Goal: Task Accomplishment & Management: Use online tool/utility

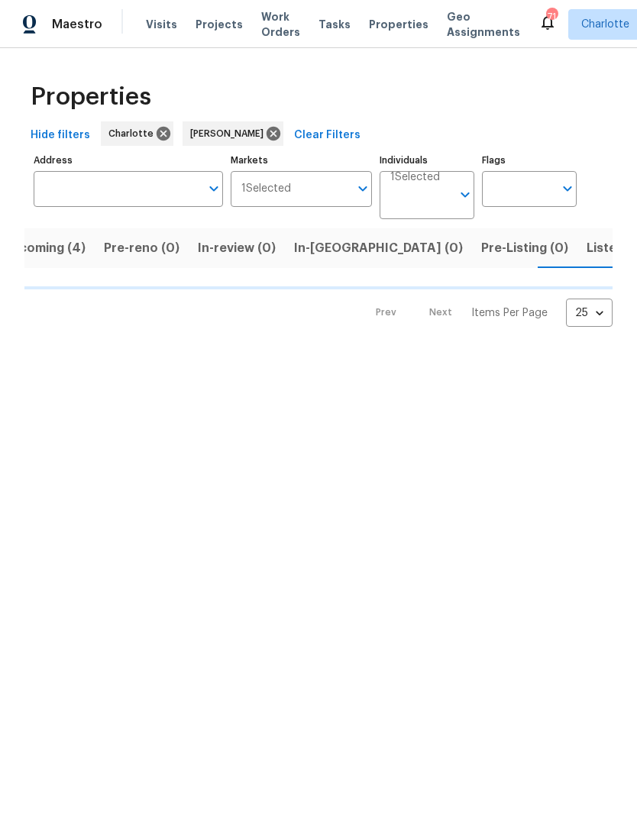
scroll to position [0, 32]
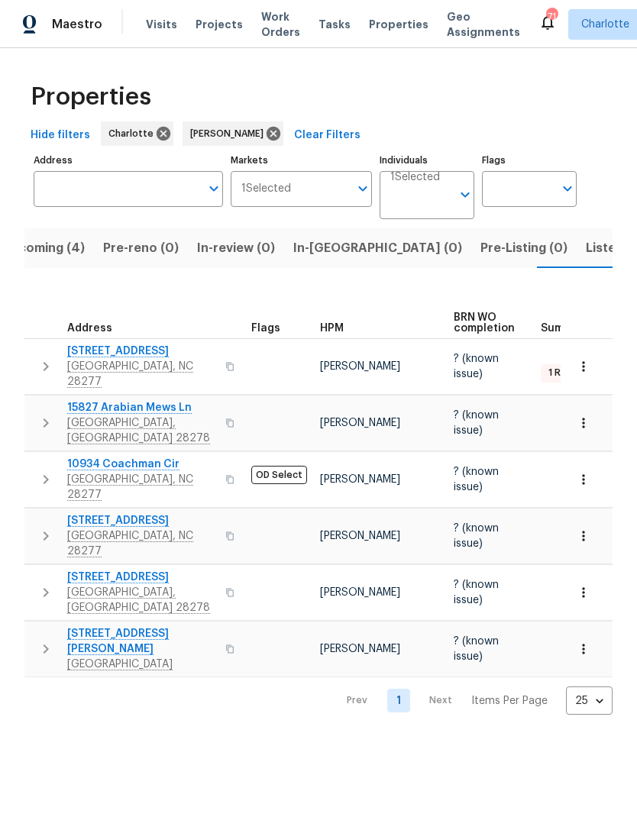
click at [324, 260] on button "In-reno (0)" at bounding box center [377, 248] width 187 height 40
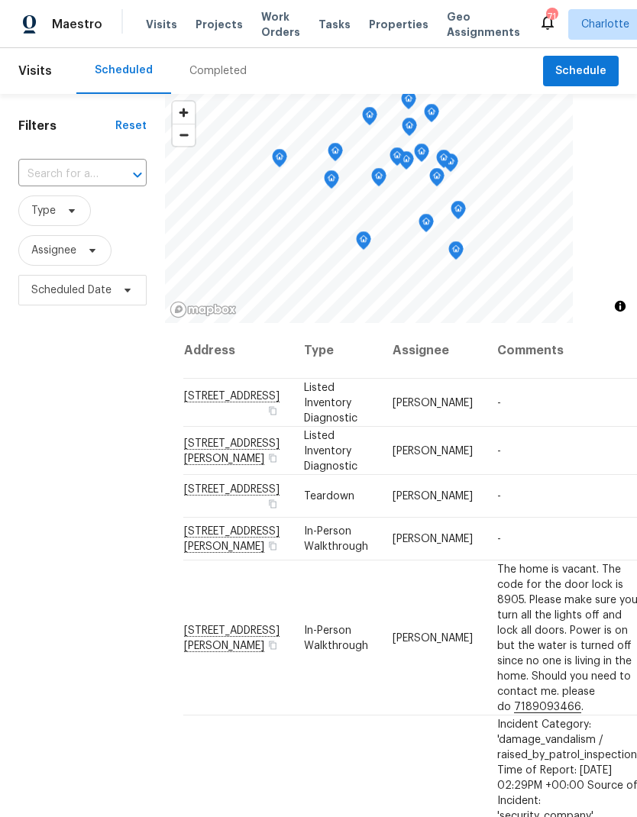
click at [224, 27] on span "Projects" at bounding box center [218, 24] width 47 height 15
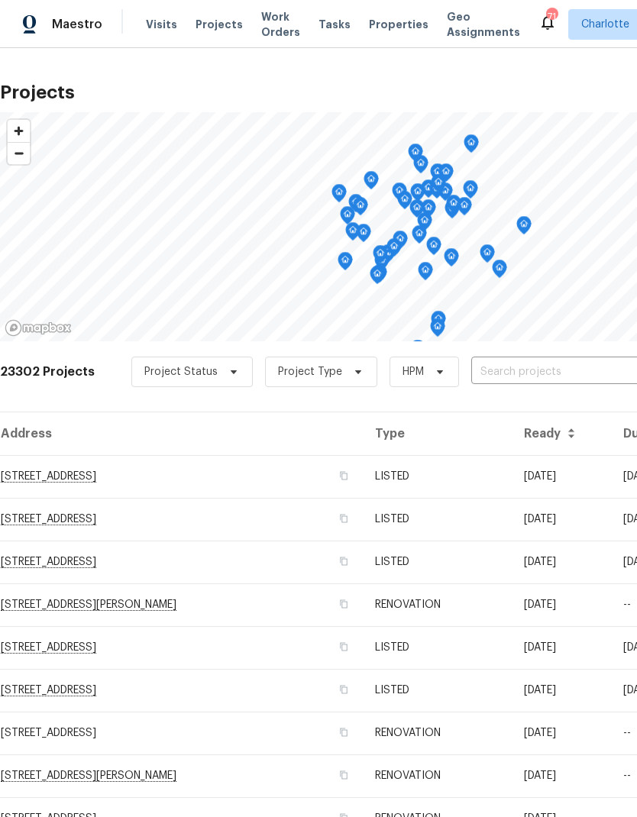
click at [534, 377] on input "text" at bounding box center [558, 372] width 175 height 24
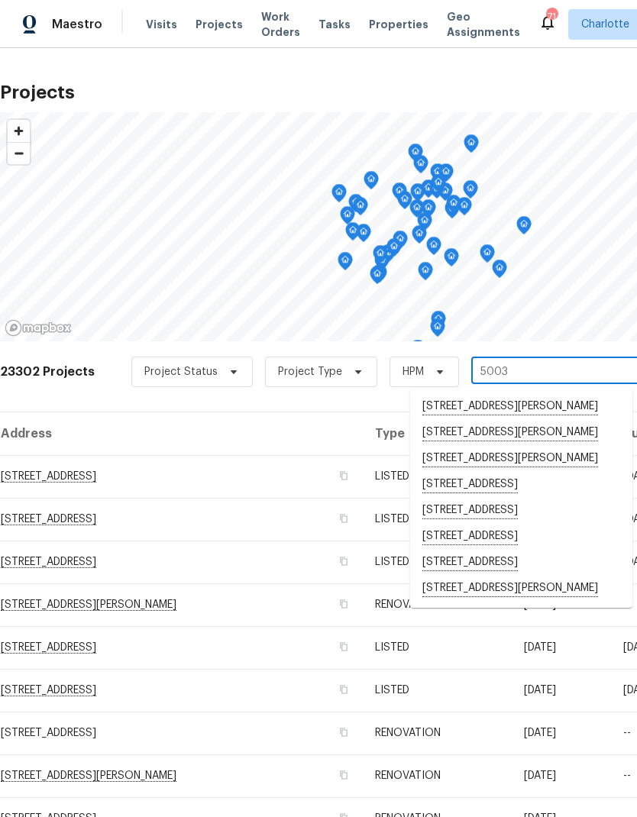
type input "5003 t"
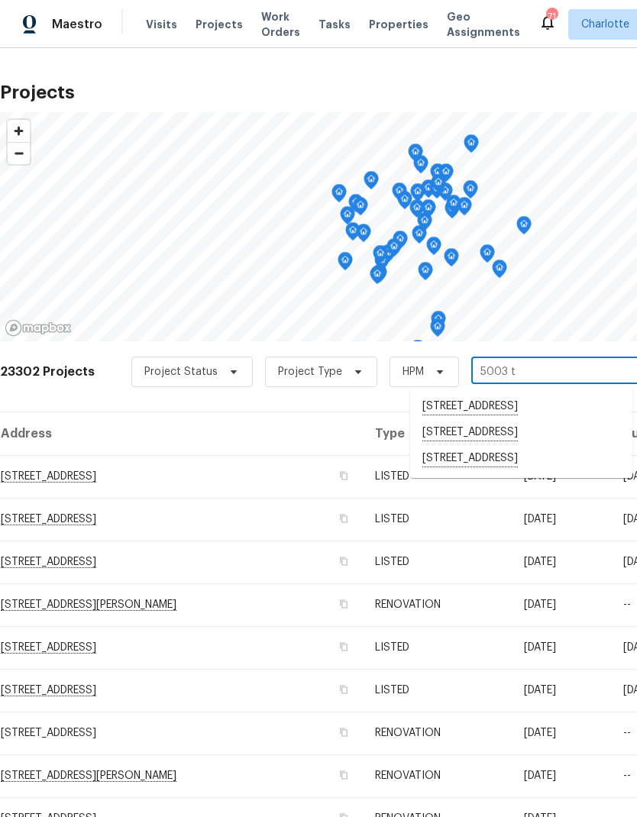
click at [535, 472] on li "5003 Tremont Dr, Indian Trail, NC 28079" at bounding box center [521, 459] width 222 height 26
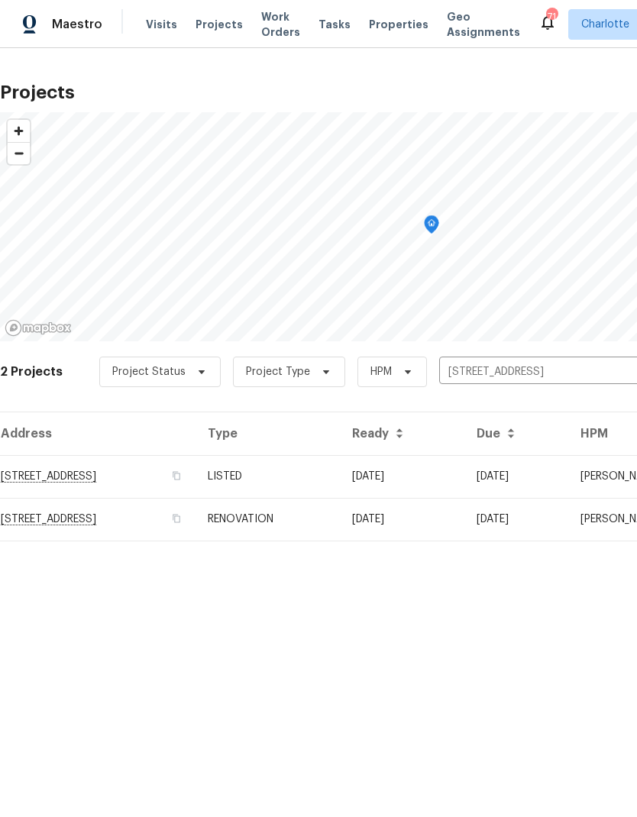
click at [176, 488] on td "5003 Tremont Dr, Indian Trail, NC 28079" at bounding box center [97, 476] width 195 height 43
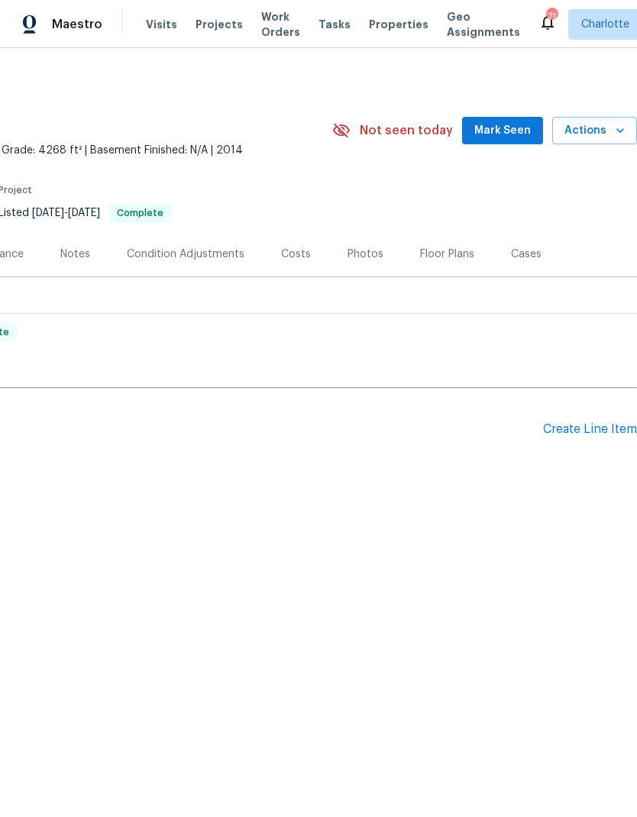
scroll to position [0, 226]
click at [600, 425] on div "Create Line Item" at bounding box center [590, 429] width 94 height 15
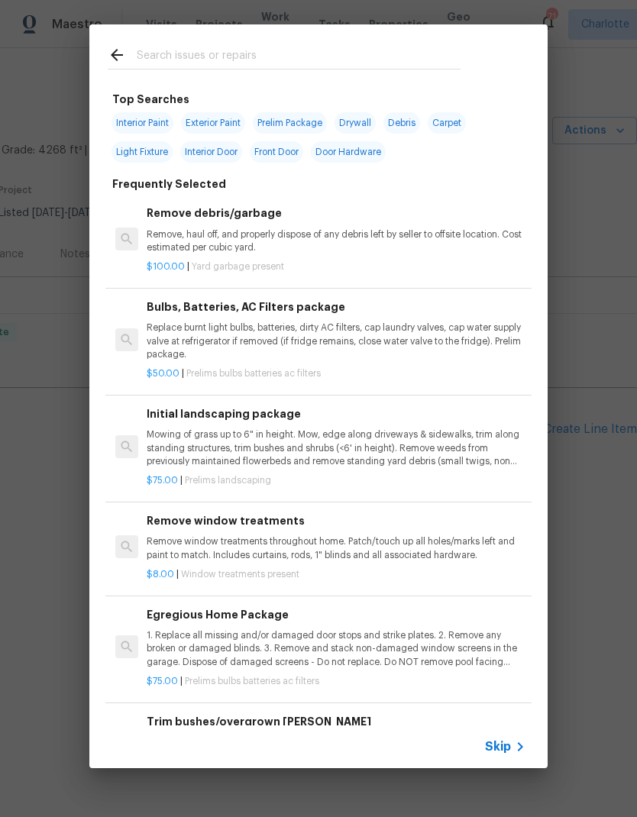
click at [273, 60] on input "text" at bounding box center [299, 57] width 324 height 23
type input "Press"
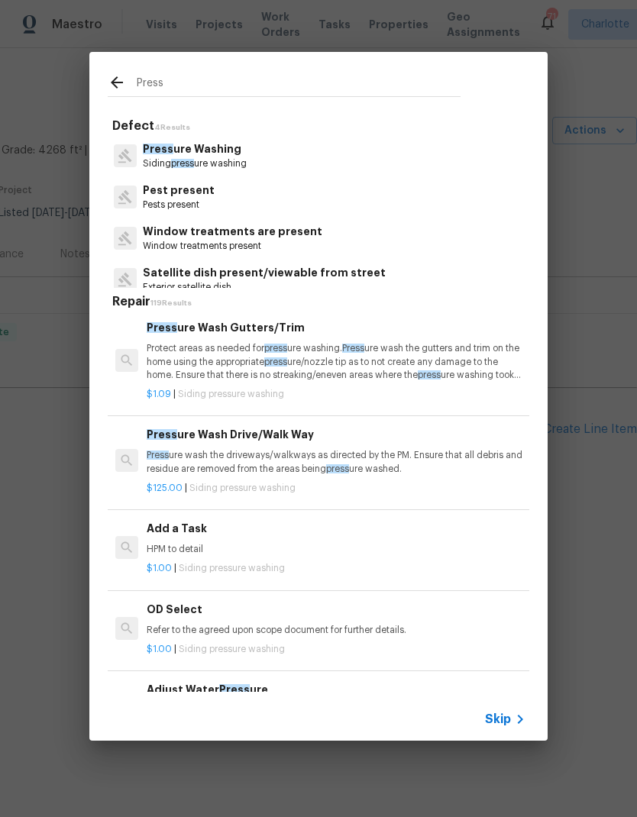
scroll to position [110, 0]
click at [339, 454] on p "Press ure wash the driveways/walkways as directed by the PM. Ensure that all de…" at bounding box center [336, 462] width 379 height 26
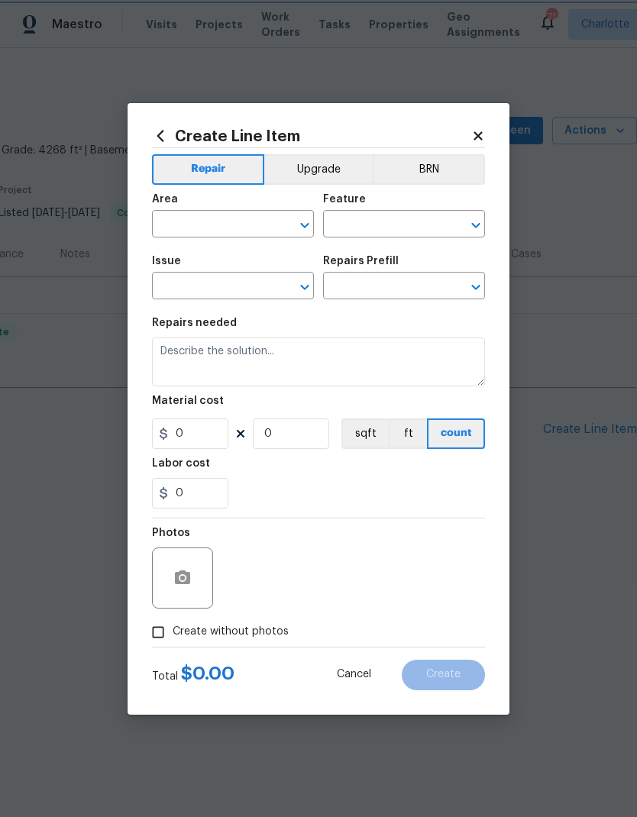
type input "Siding"
type input "Pressure Washing"
type textarea "Pressure wash the driveways/walkways as directed by the PM. Ensure that all deb…"
type input "1"
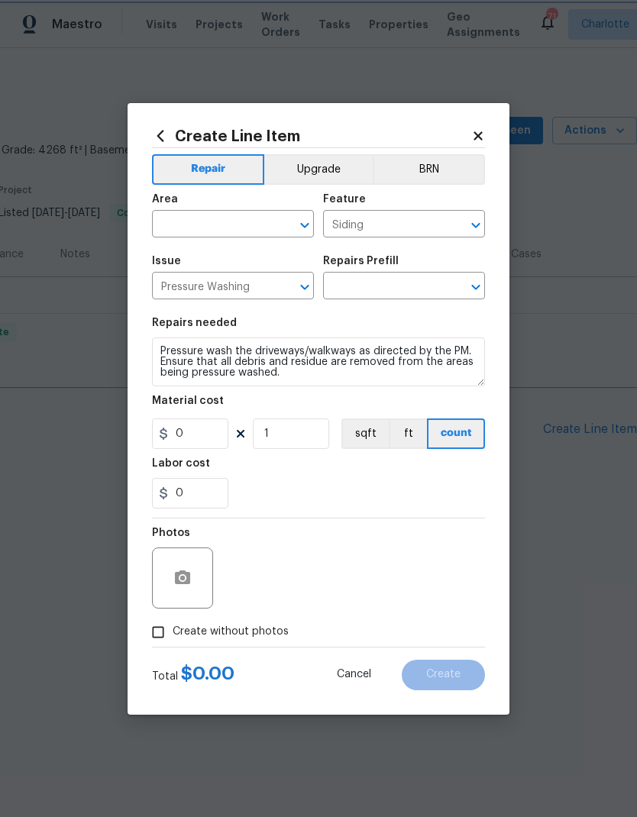
type input "Pressure Wash Drive/Walk Way $125.00"
type input "125"
click at [220, 224] on input "text" at bounding box center [211, 226] width 119 height 24
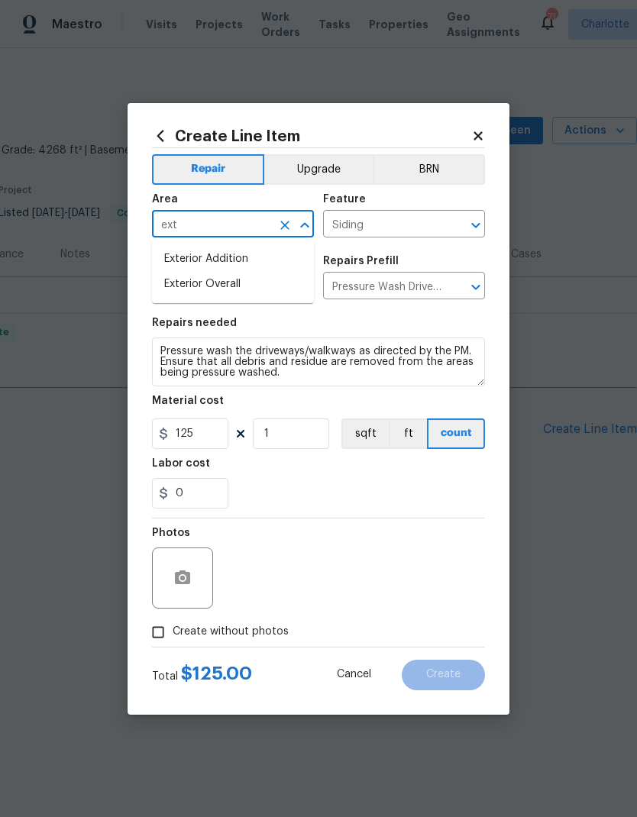
click at [238, 292] on li "Exterior Overall" at bounding box center [233, 284] width 162 height 25
type input "Exterior Overall"
click at [203, 436] on input "125" at bounding box center [190, 433] width 76 height 31
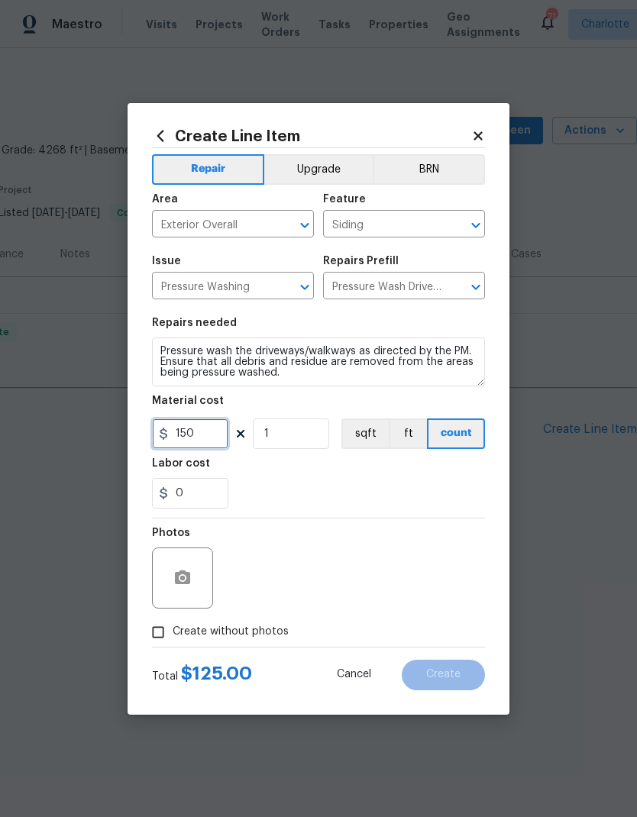
type input "150"
click at [195, 567] on button "button" at bounding box center [182, 578] width 37 height 37
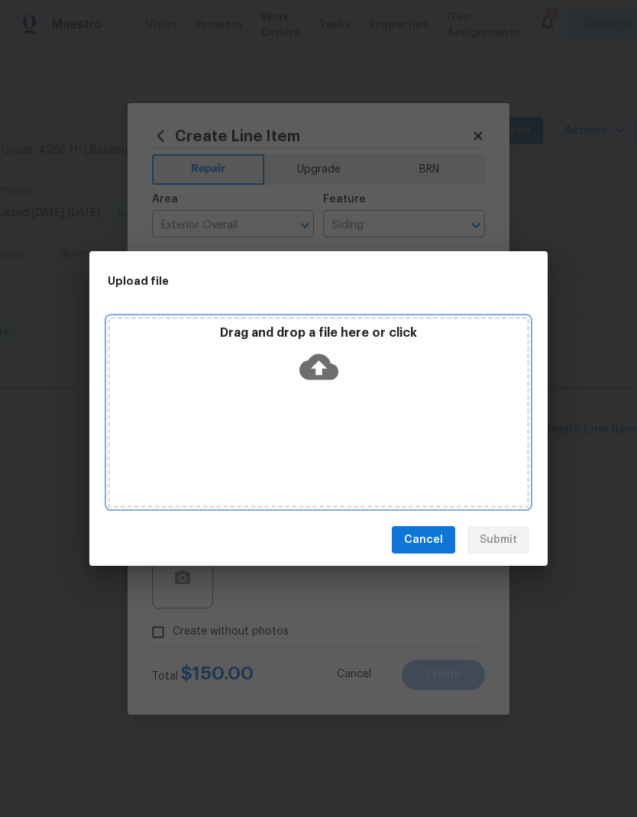
click at [322, 366] on icon at bounding box center [318, 366] width 39 height 39
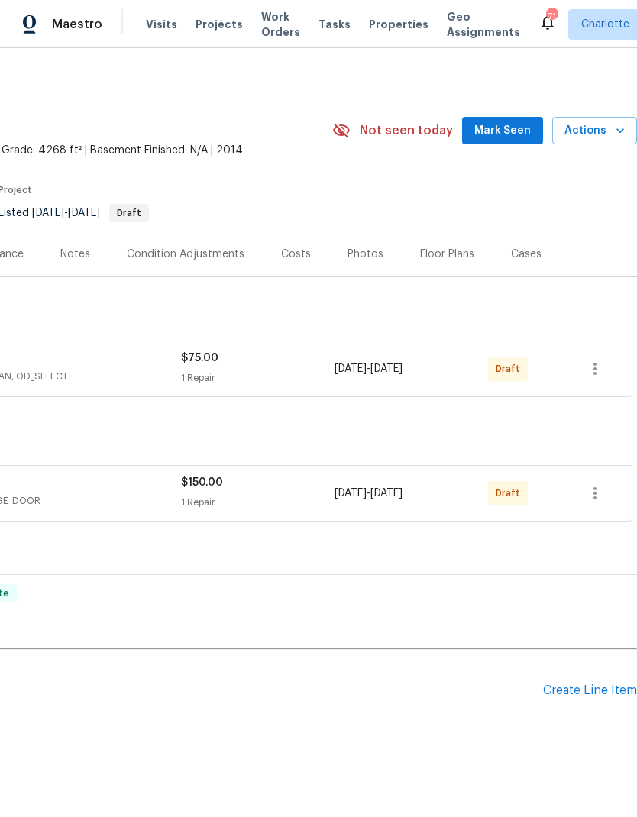
scroll to position [0, 226]
click at [584, 361] on button "button" at bounding box center [594, 368] width 37 height 37
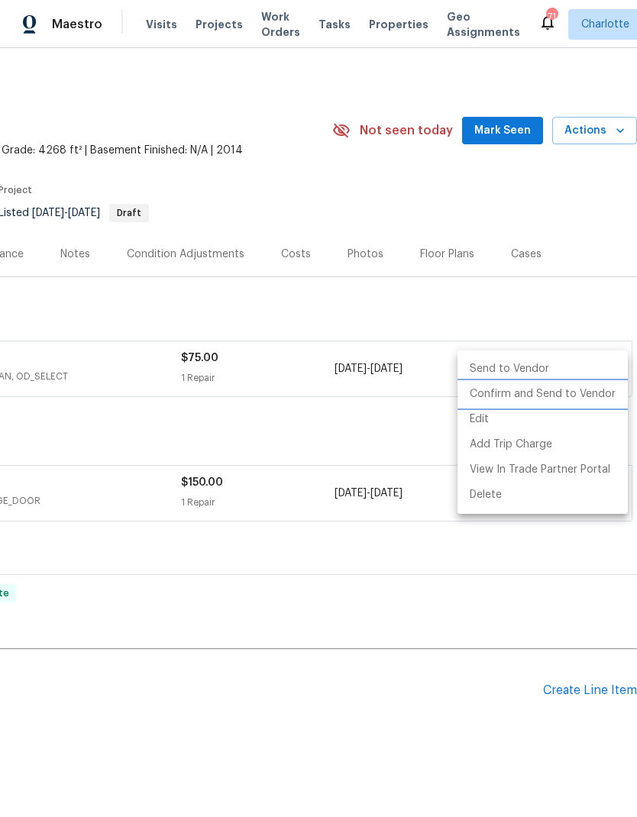
click at [583, 389] on li "Confirm and Send to Vendor" at bounding box center [542, 394] width 170 height 25
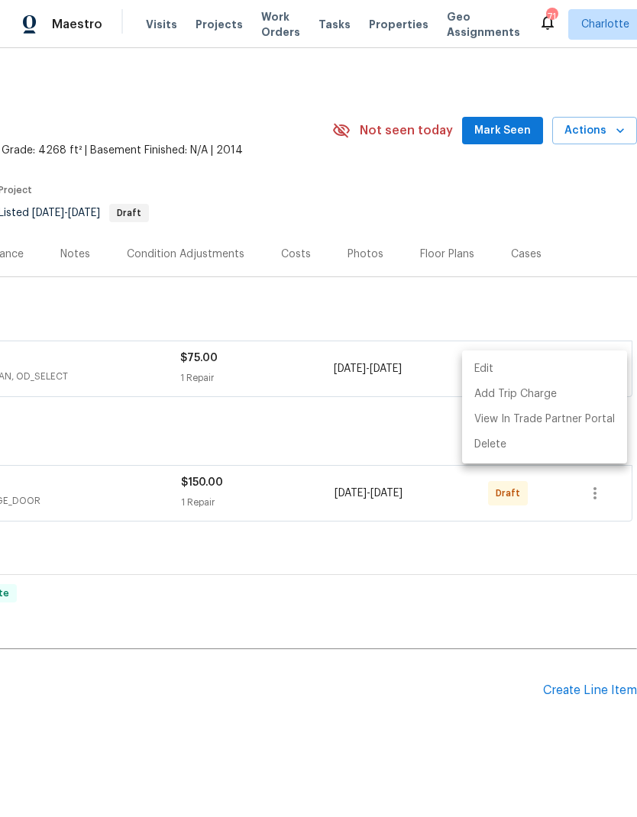
click at [499, 696] on div at bounding box center [318, 408] width 637 height 817
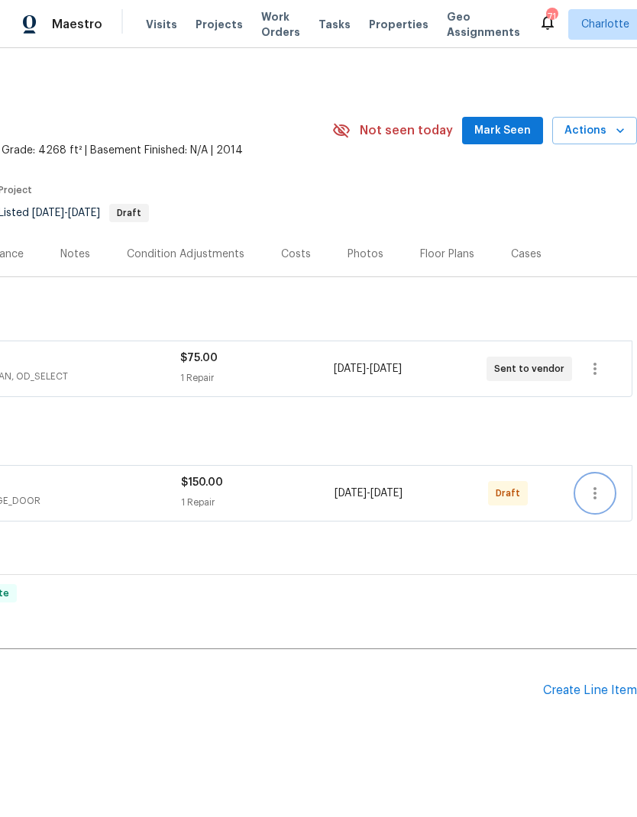
click at [593, 490] on icon "button" at bounding box center [595, 493] width 18 height 18
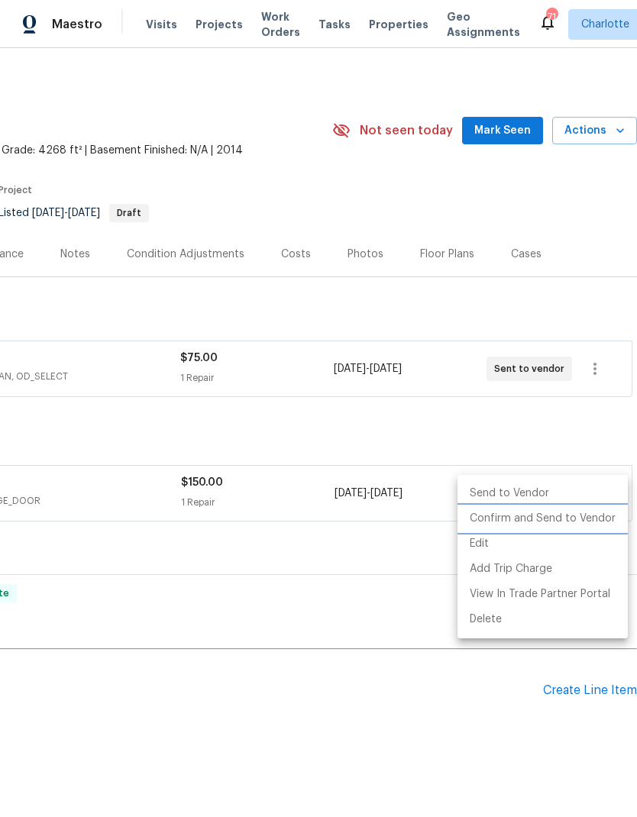
click at [571, 516] on li "Confirm and Send to Vendor" at bounding box center [542, 518] width 170 height 25
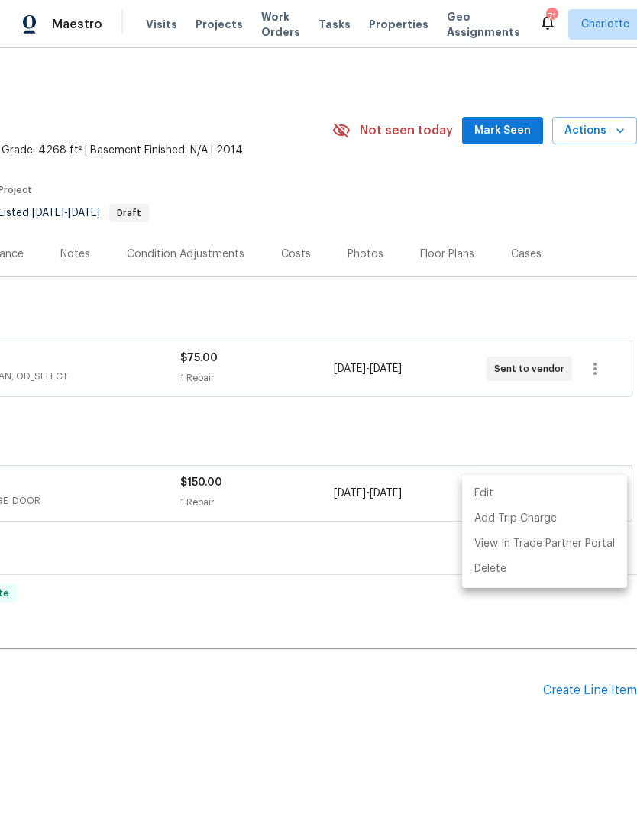
click at [458, 727] on div at bounding box center [318, 408] width 637 height 817
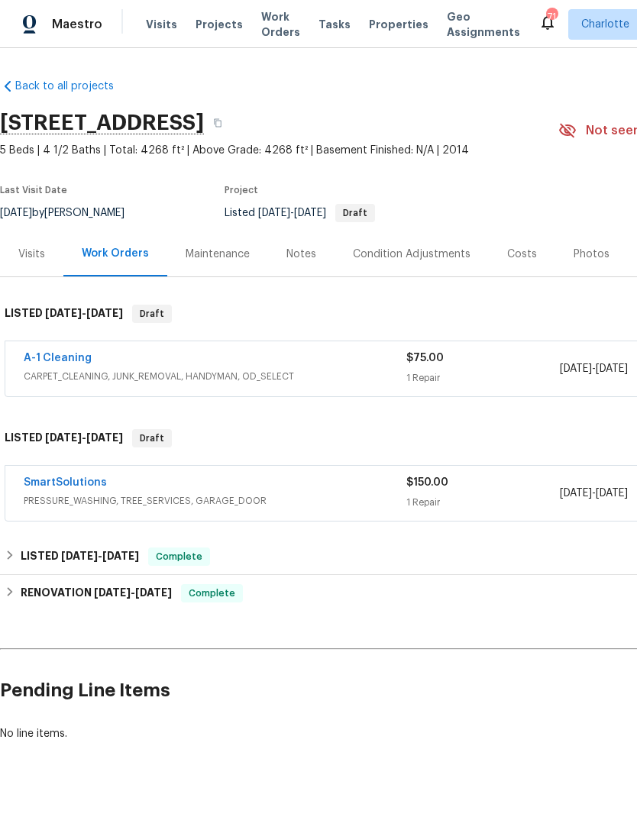
scroll to position [0, 0]
click at [74, 358] on link "A-1 Cleaning" at bounding box center [58, 358] width 68 height 11
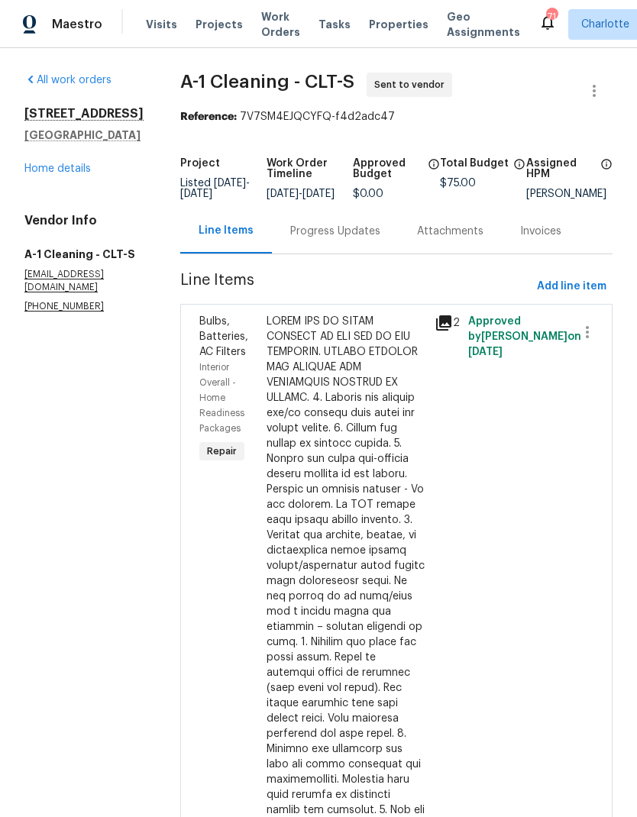
click at [352, 239] on div "Progress Updates" at bounding box center [335, 231] width 90 height 15
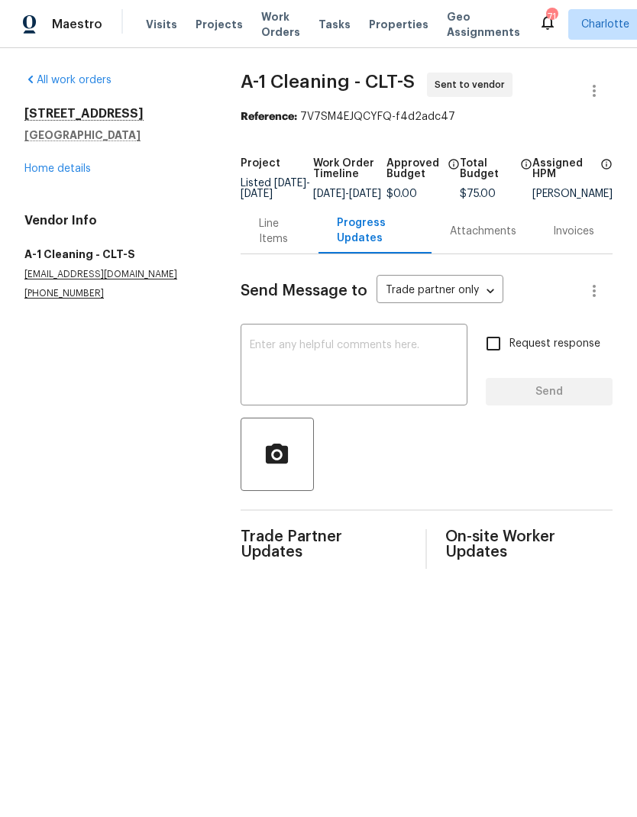
click at [447, 328] on div "Send Message to Trade partner only Trade partner only ​ x ​ Request response Se…" at bounding box center [427, 411] width 372 height 315
click at [354, 360] on textarea at bounding box center [354, 366] width 208 height 53
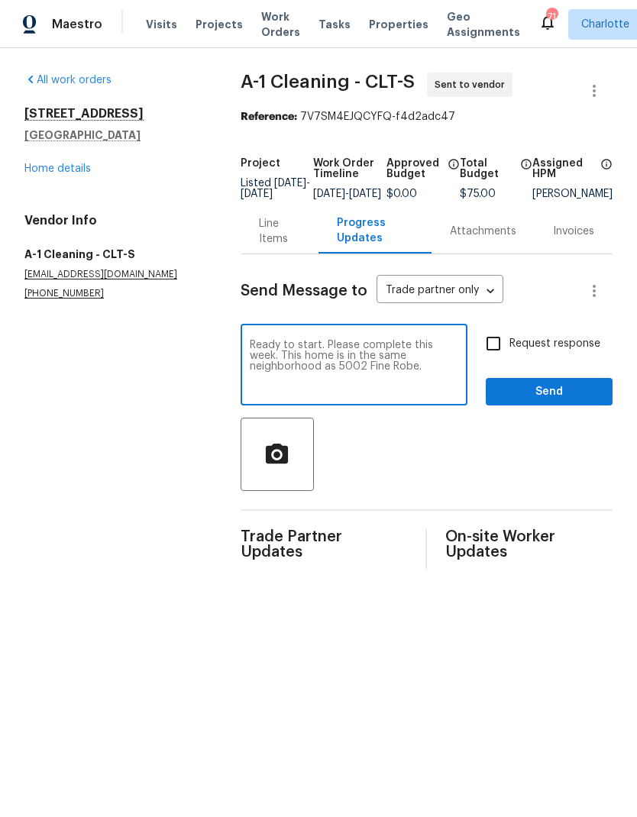
click at [396, 387] on textarea "Ready to start. Please complete this week. This home is in the same neighborhoo…" at bounding box center [354, 366] width 208 height 53
type textarea "Ready to start. Please complete this week. This home is in the same neighborhoo…"
click at [490, 358] on input "Request response" at bounding box center [493, 344] width 32 height 32
checkbox input "true"
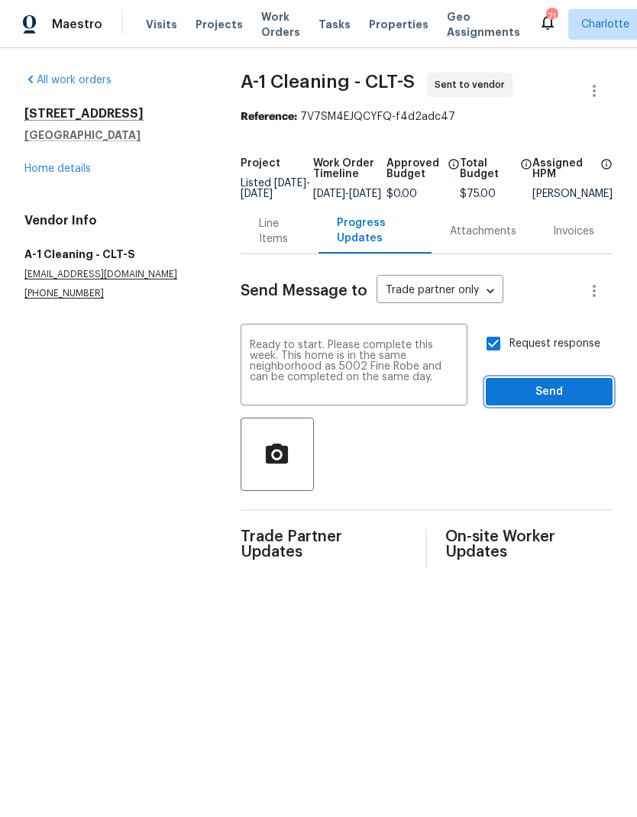
click at [563, 406] on button "Send" at bounding box center [549, 392] width 127 height 28
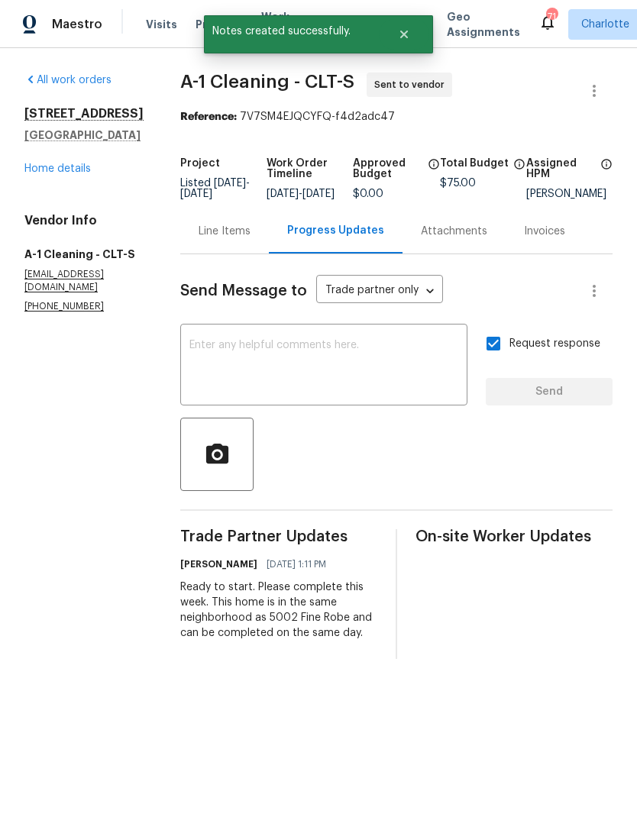
click at [75, 172] on link "Home details" at bounding box center [57, 168] width 66 height 11
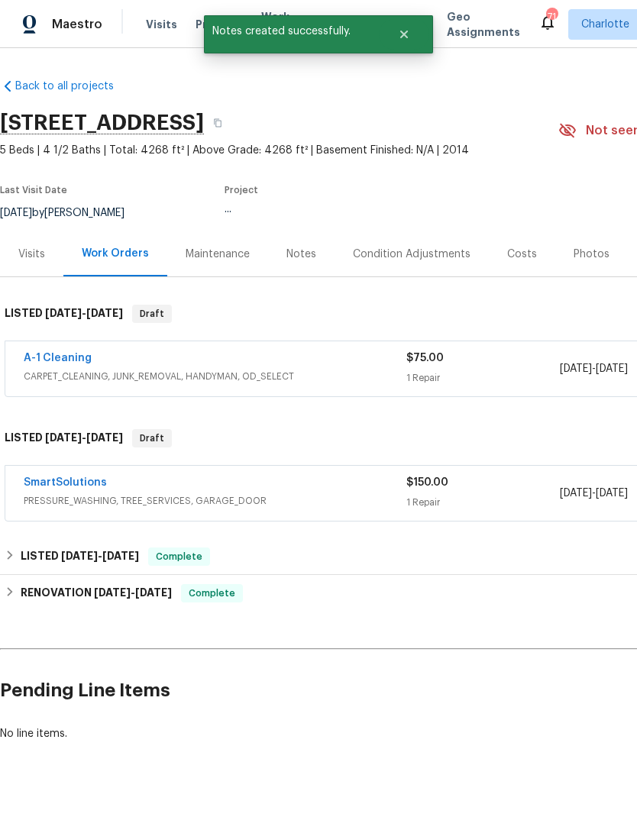
click at [99, 484] on link "SmartSolutions" at bounding box center [65, 482] width 83 height 11
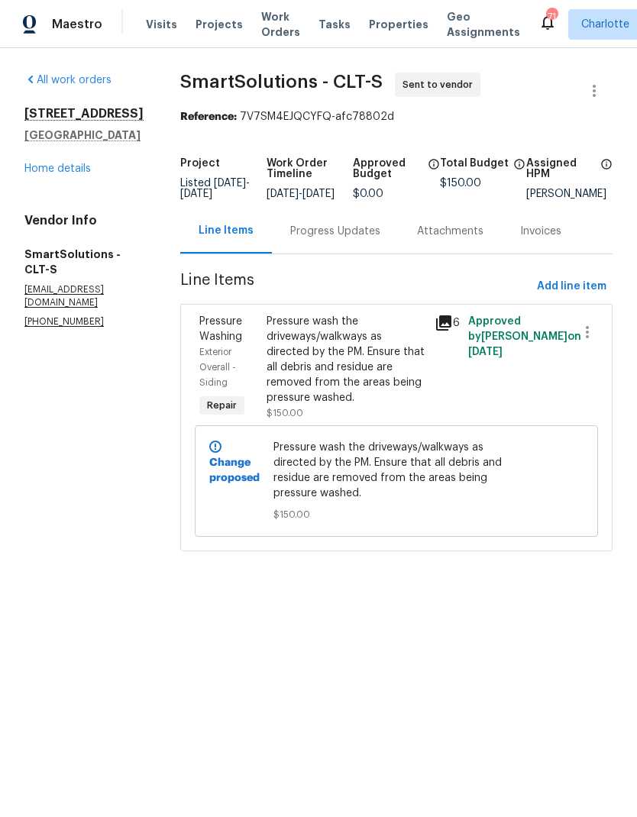
click at [334, 239] on div "Progress Updates" at bounding box center [335, 231] width 90 height 15
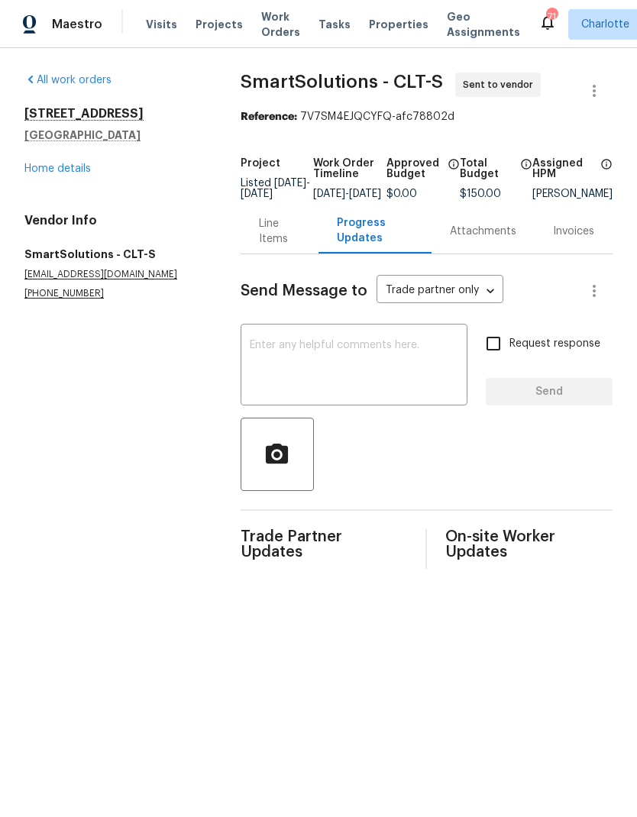
click at [347, 365] on textarea at bounding box center [354, 366] width 208 height 53
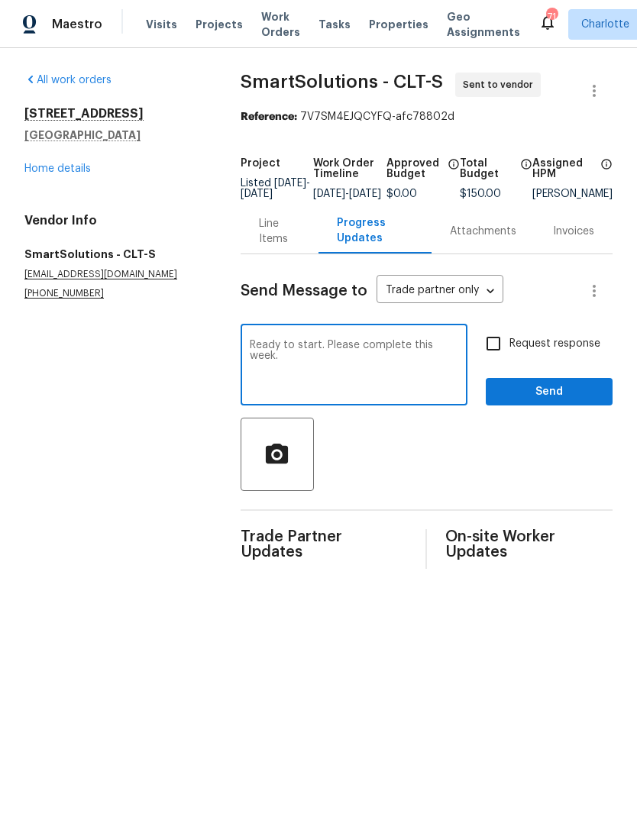
type textarea "Ready to start. Please complete this week."
click at [490, 360] on input "Request response" at bounding box center [493, 344] width 32 height 32
checkbox input "true"
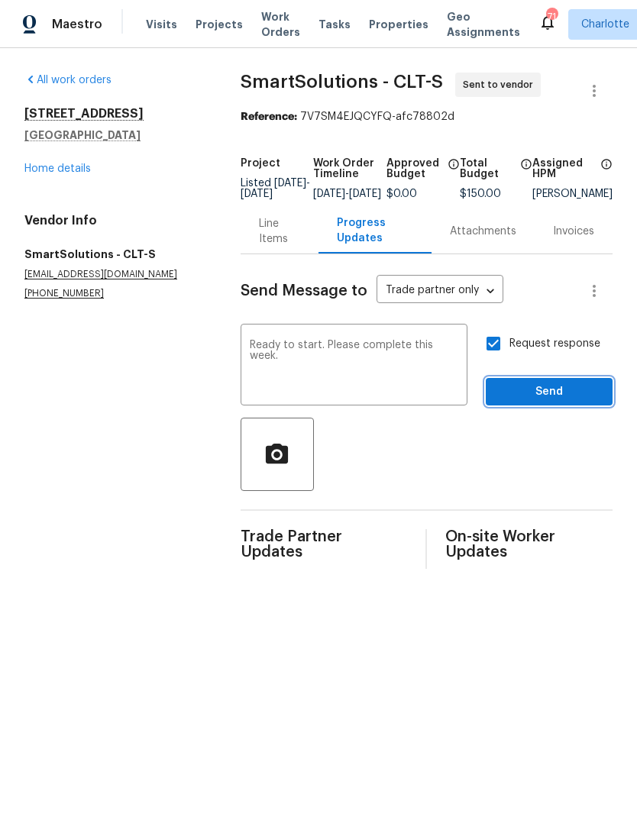
click at [567, 399] on span "Send" at bounding box center [549, 392] width 102 height 19
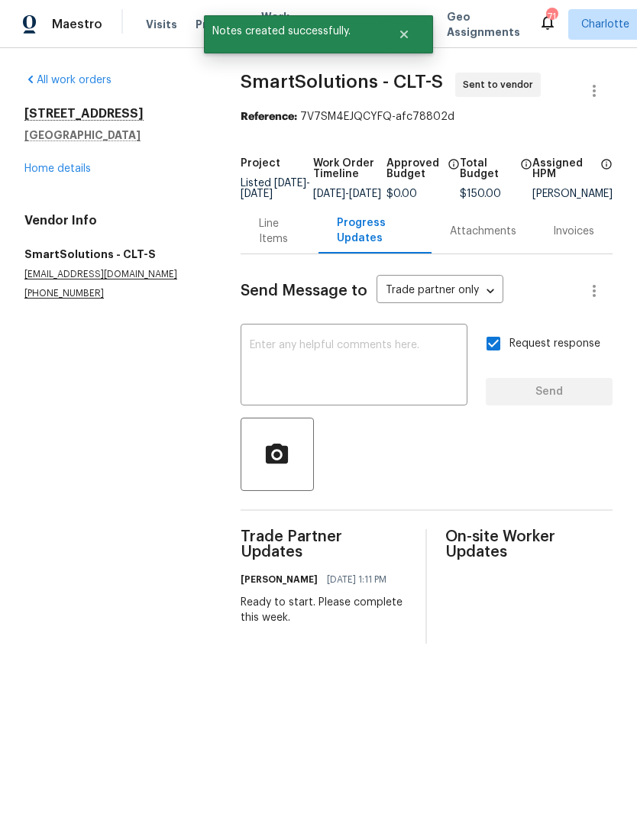
click at [86, 23] on span "Maestro" at bounding box center [77, 24] width 50 height 15
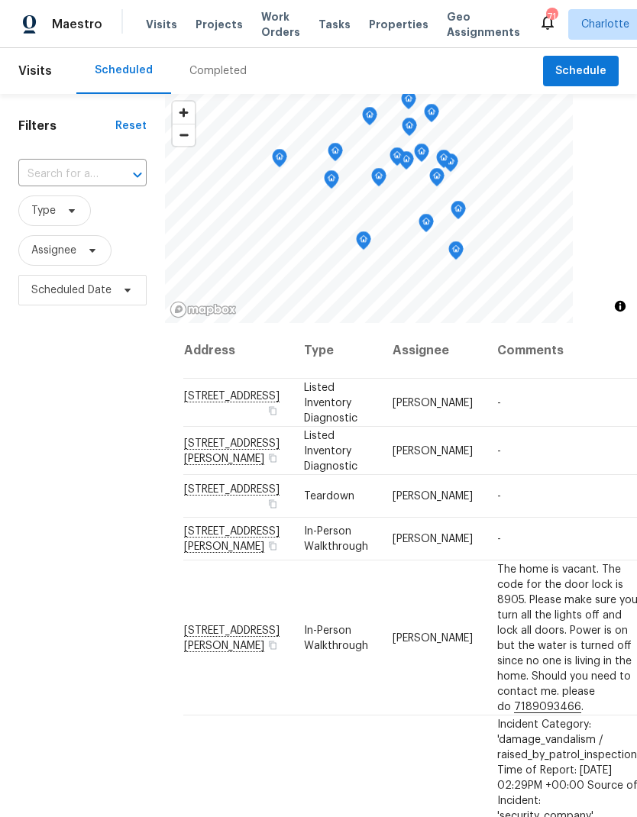
click at [264, 21] on span "Work Orders" at bounding box center [280, 24] width 39 height 31
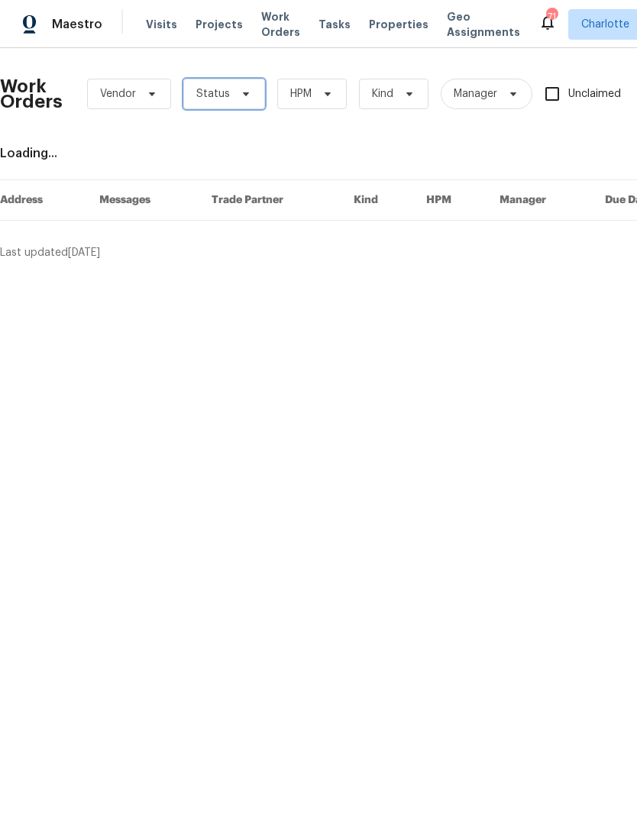
click at [240, 95] on icon at bounding box center [246, 94] width 12 height 12
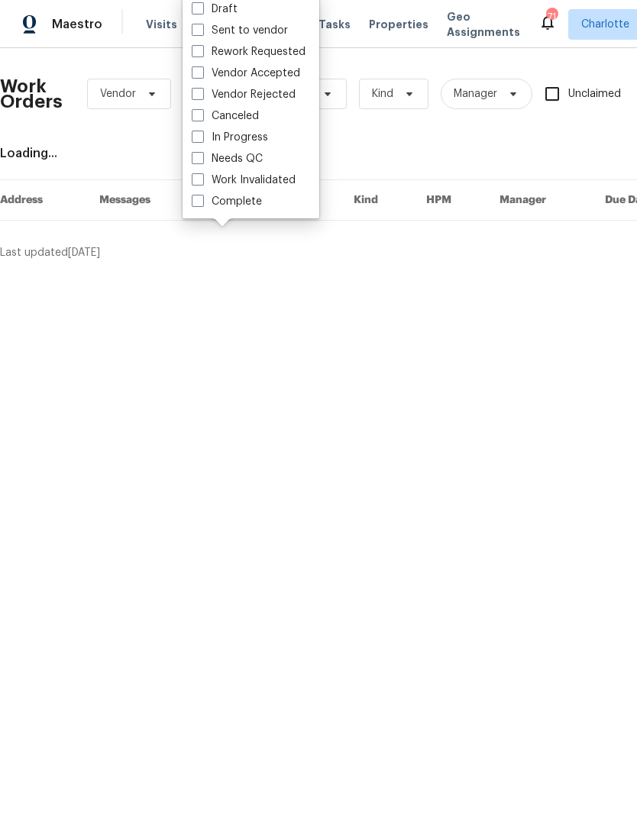
click at [257, 162] on label "Needs QC" at bounding box center [227, 158] width 71 height 15
click at [202, 161] on input "Needs QC" at bounding box center [197, 156] width 10 height 10
checkbox input "true"
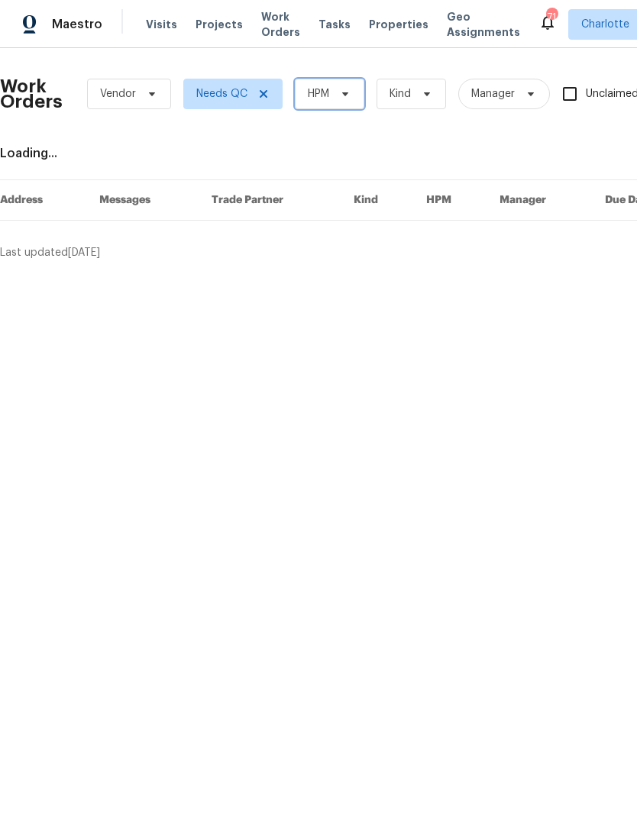
click at [343, 98] on icon at bounding box center [345, 94] width 12 height 12
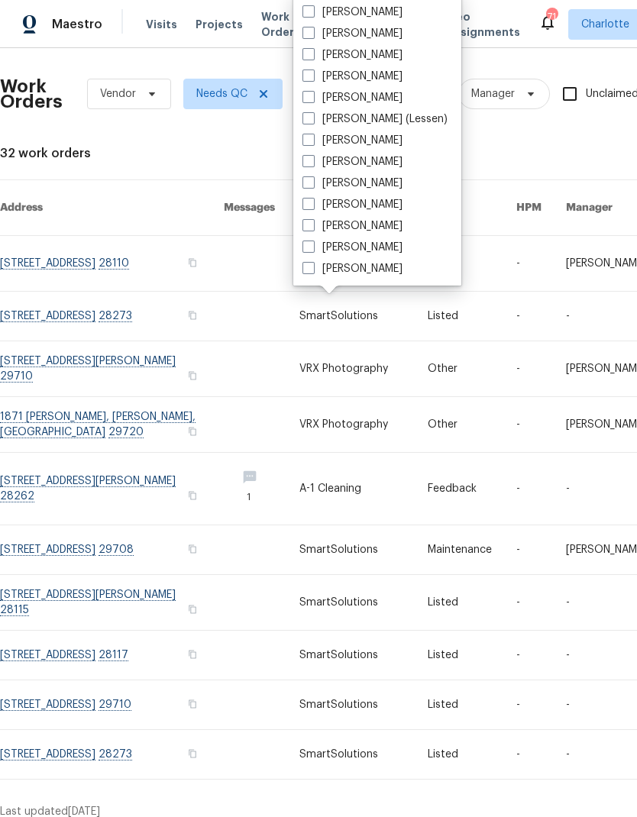
scroll to position [189, 0]
click at [371, 271] on label "[PERSON_NAME]" at bounding box center [352, 268] width 100 height 15
click at [312, 271] on input "[PERSON_NAME]" at bounding box center [307, 266] width 10 height 10
checkbox input "true"
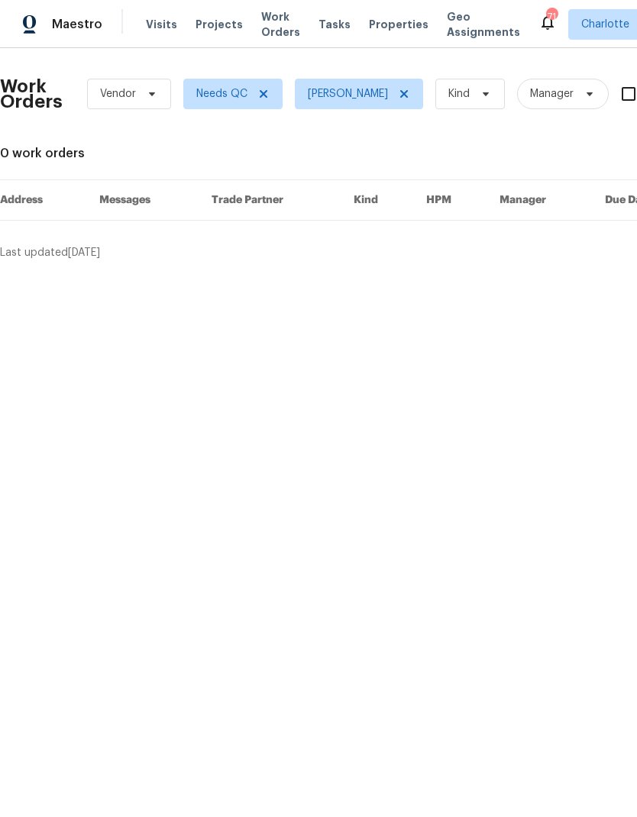
click at [69, 26] on span "Maestro" at bounding box center [77, 24] width 50 height 15
